Goal: Task Accomplishment & Management: Manage account settings

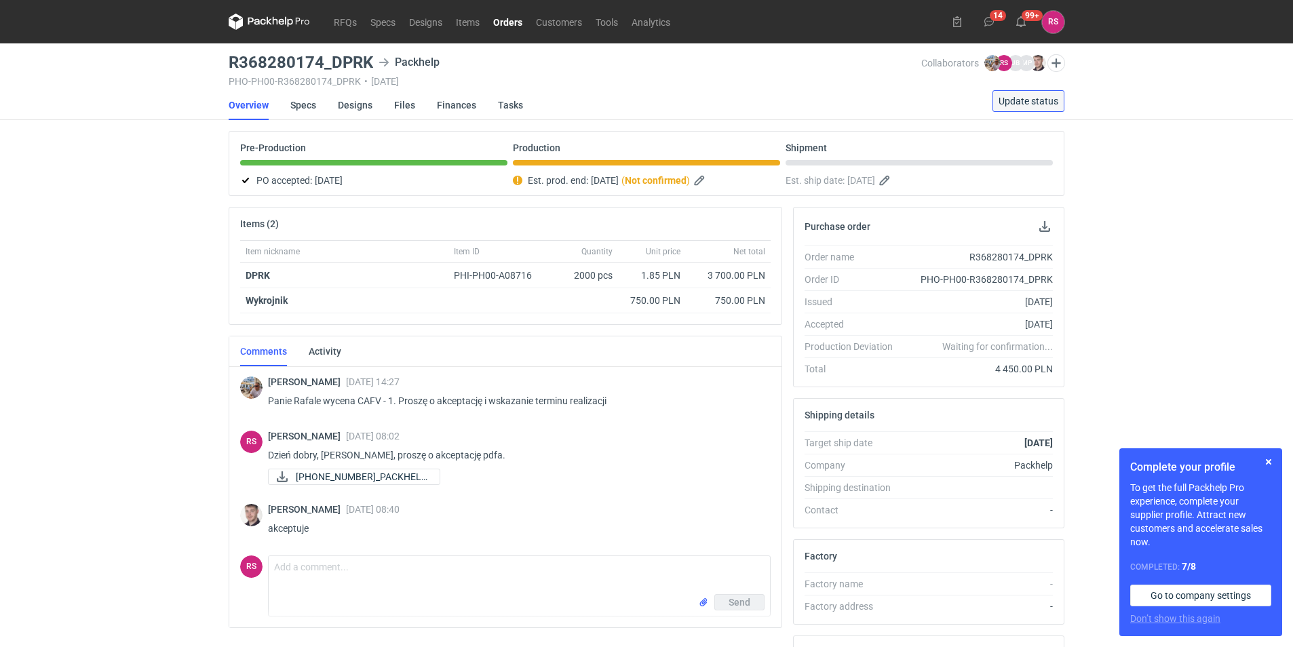
click at [1017, 98] on span "Update status" at bounding box center [1029, 101] width 60 height 10
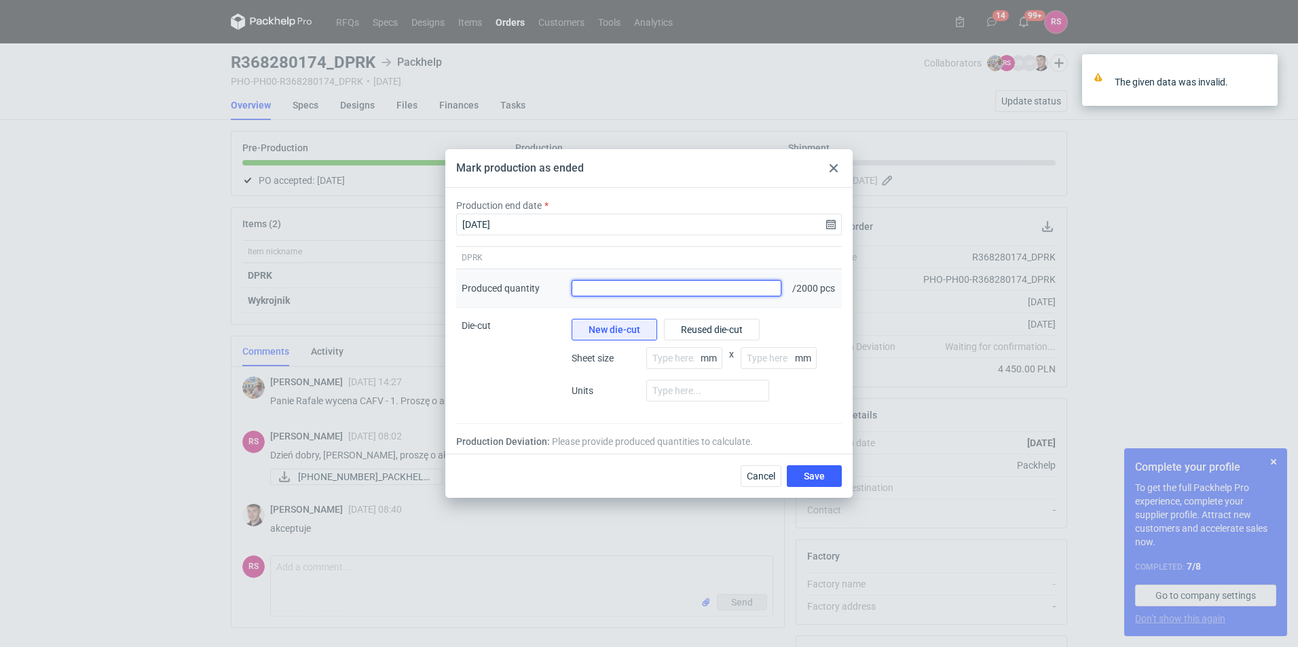
click at [674, 290] on input "Produced quantity" at bounding box center [676, 288] width 210 height 16
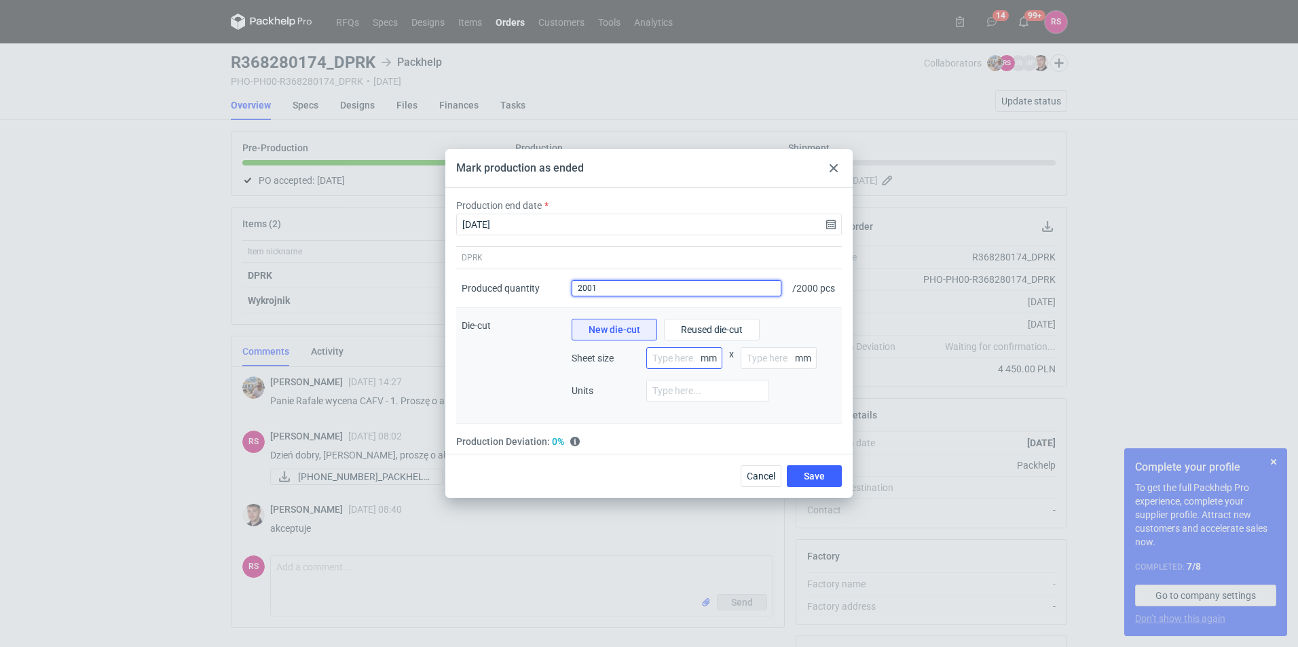
type input "2001"
click at [682, 354] on input "number" at bounding box center [684, 358] width 76 height 22
type input "800"
type input "1200"
click at [678, 398] on input "number" at bounding box center [707, 391] width 123 height 22
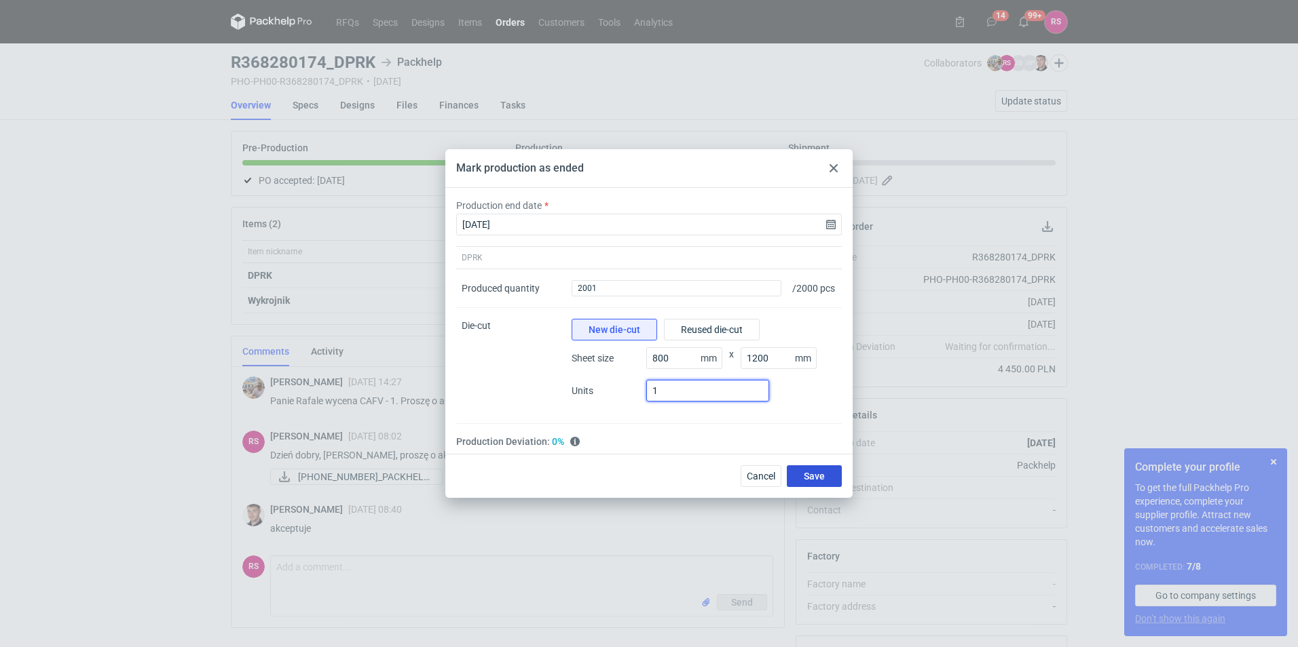
type input "1"
click at [818, 481] on span "Save" at bounding box center [813, 477] width 21 height 10
